Goal: Go to known website: Access a specific website the user already knows

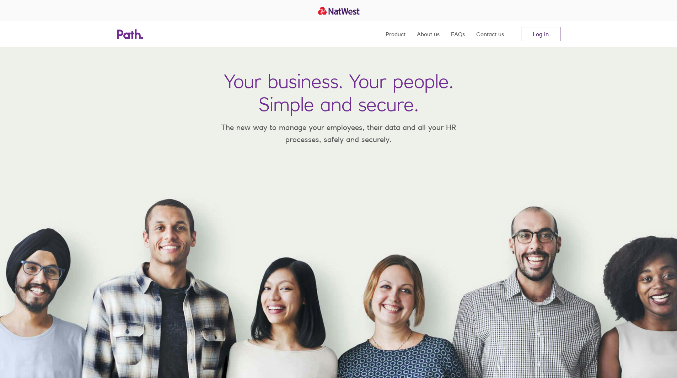
click at [543, 37] on link "Log in" at bounding box center [540, 34] width 39 height 14
click at [532, 39] on link "Log in" at bounding box center [540, 34] width 39 height 14
